Goal: Information Seeking & Learning: Learn about a topic

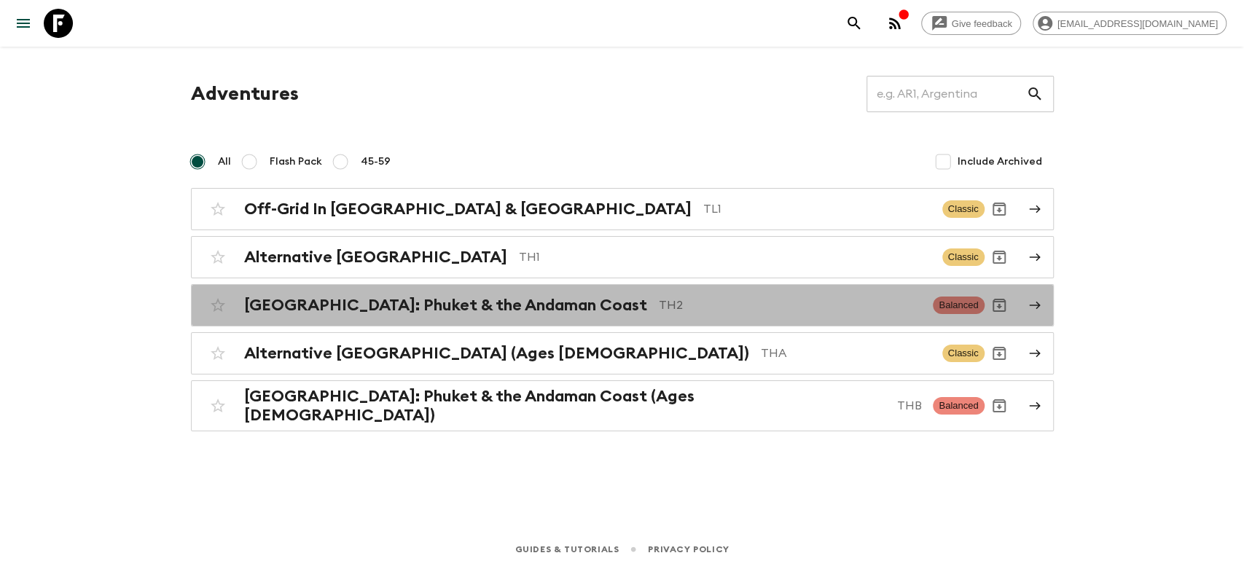
click at [417, 303] on h2 "[GEOGRAPHIC_DATA]: Phuket & the Andaman Coast" at bounding box center [445, 305] width 403 height 19
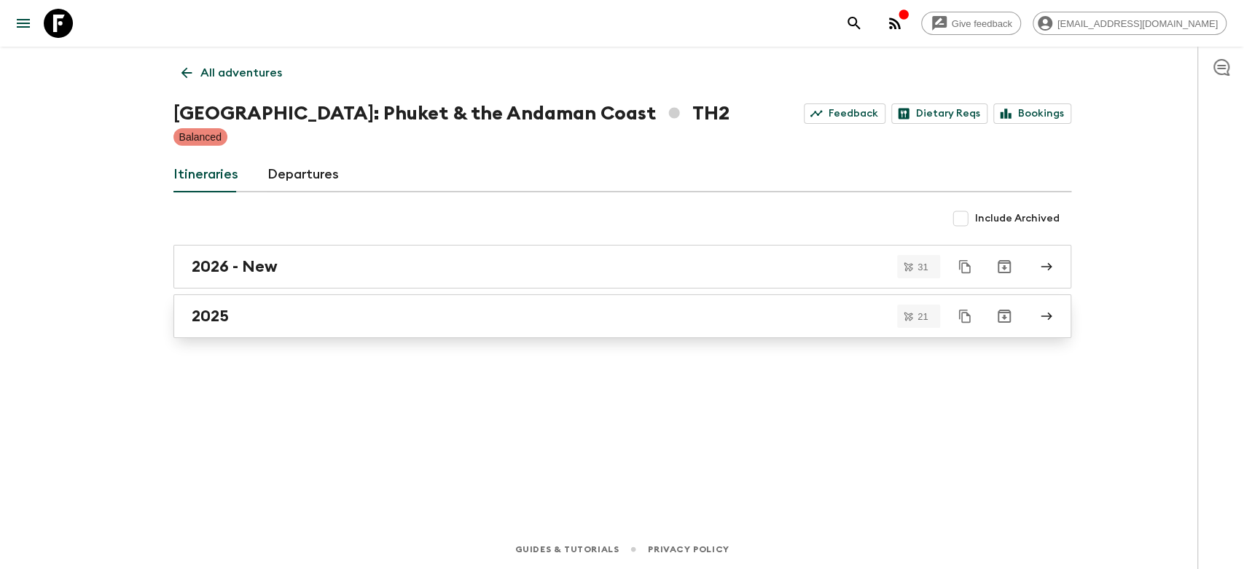
click at [268, 316] on div "2025" at bounding box center [609, 316] width 834 height 19
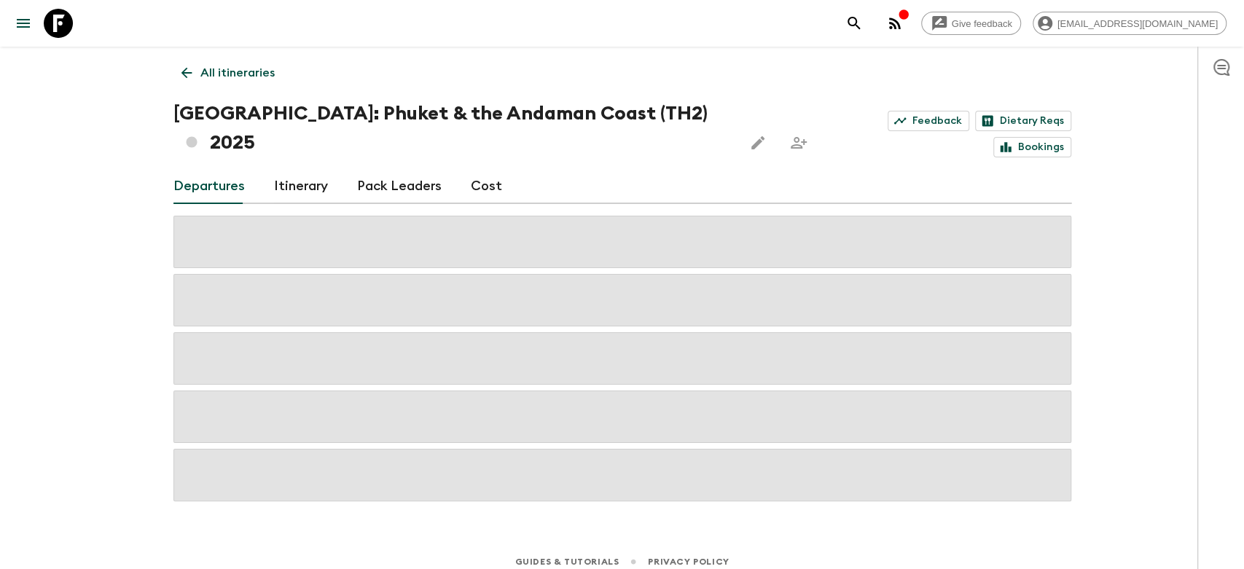
click at [490, 169] on link "Cost" at bounding box center [486, 186] width 31 height 35
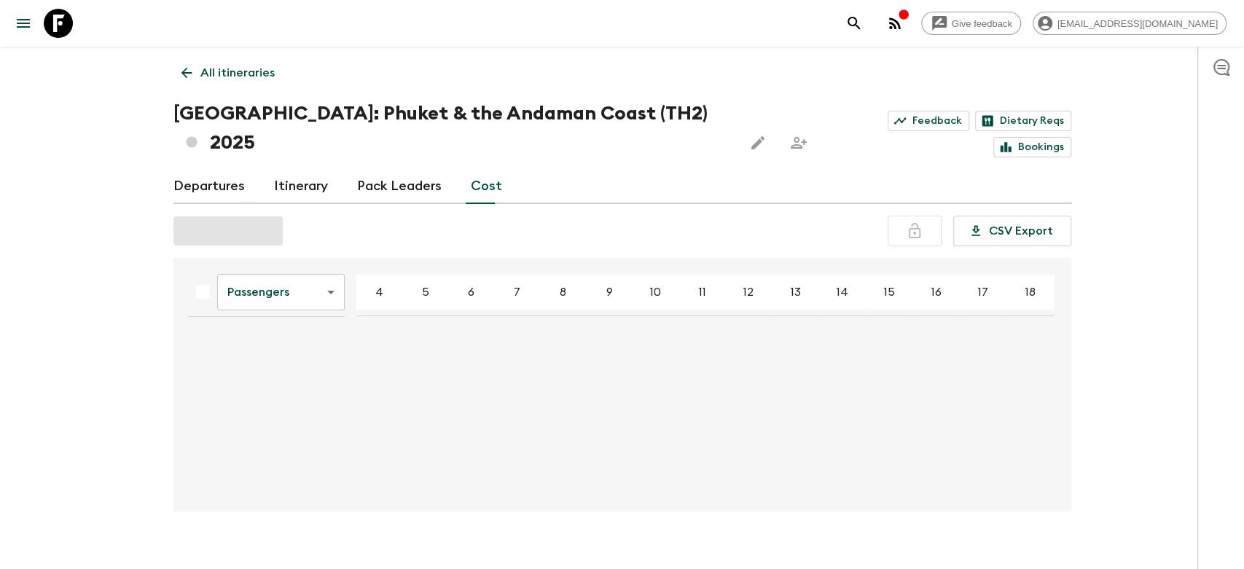
click at [306, 270] on body "Give feedback [EMAIL_ADDRESS][DOMAIN_NAME] All itineraries [GEOGRAPHIC_DATA]: […" at bounding box center [622, 296] width 1244 height 592
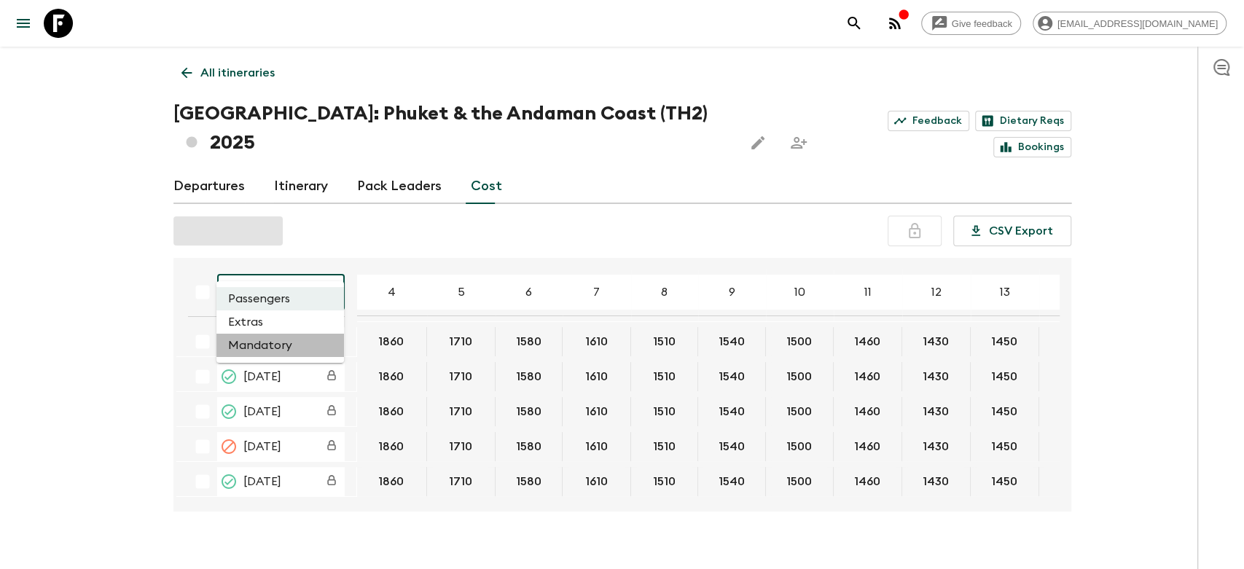
click at [259, 343] on li "Mandatory" at bounding box center [280, 345] width 128 height 23
